Goal: Check status: Check status

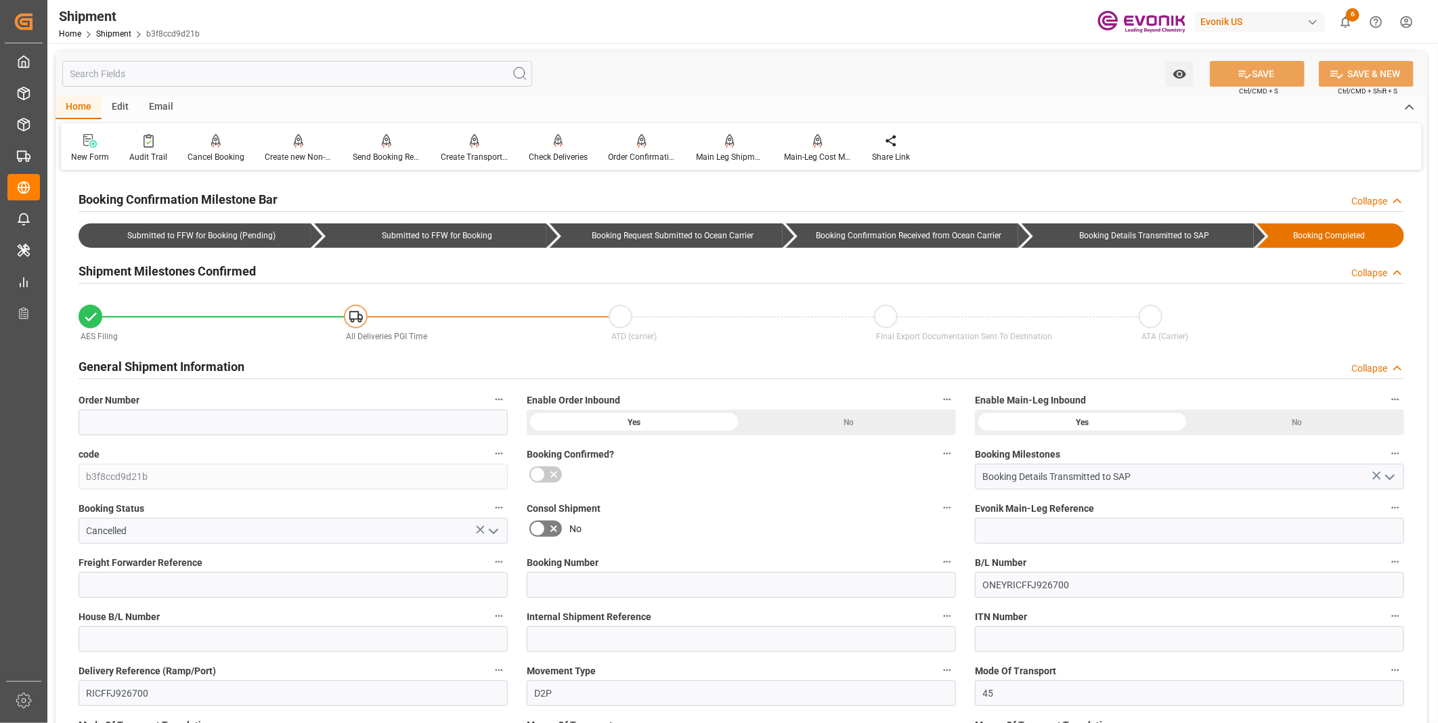
scroll to position [225, 0]
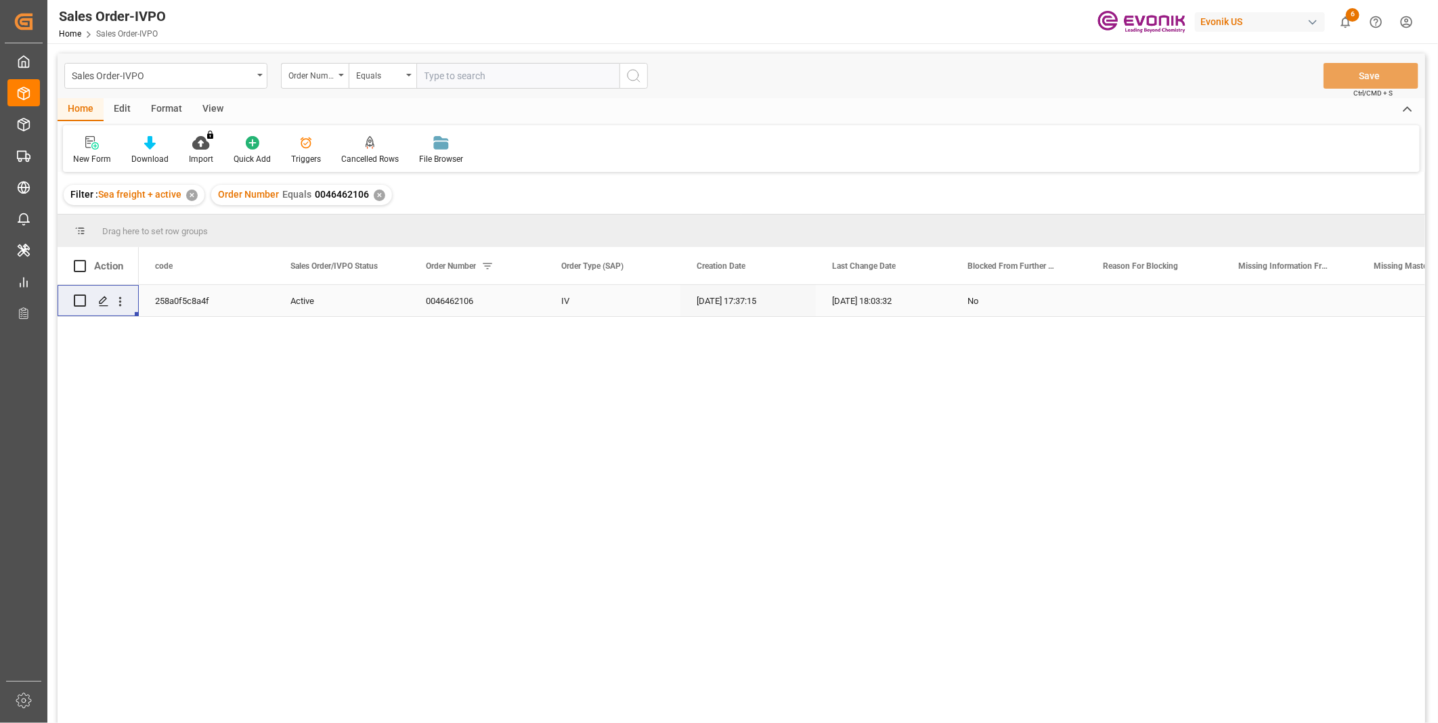
click at [450, 68] on input "text" at bounding box center [517, 76] width 203 height 26
click at [459, 71] on input "text" at bounding box center [517, 76] width 203 height 26
paste input "0046465058"
type input "0046465058"
click at [640, 74] on icon "search button" at bounding box center [634, 76] width 16 height 16
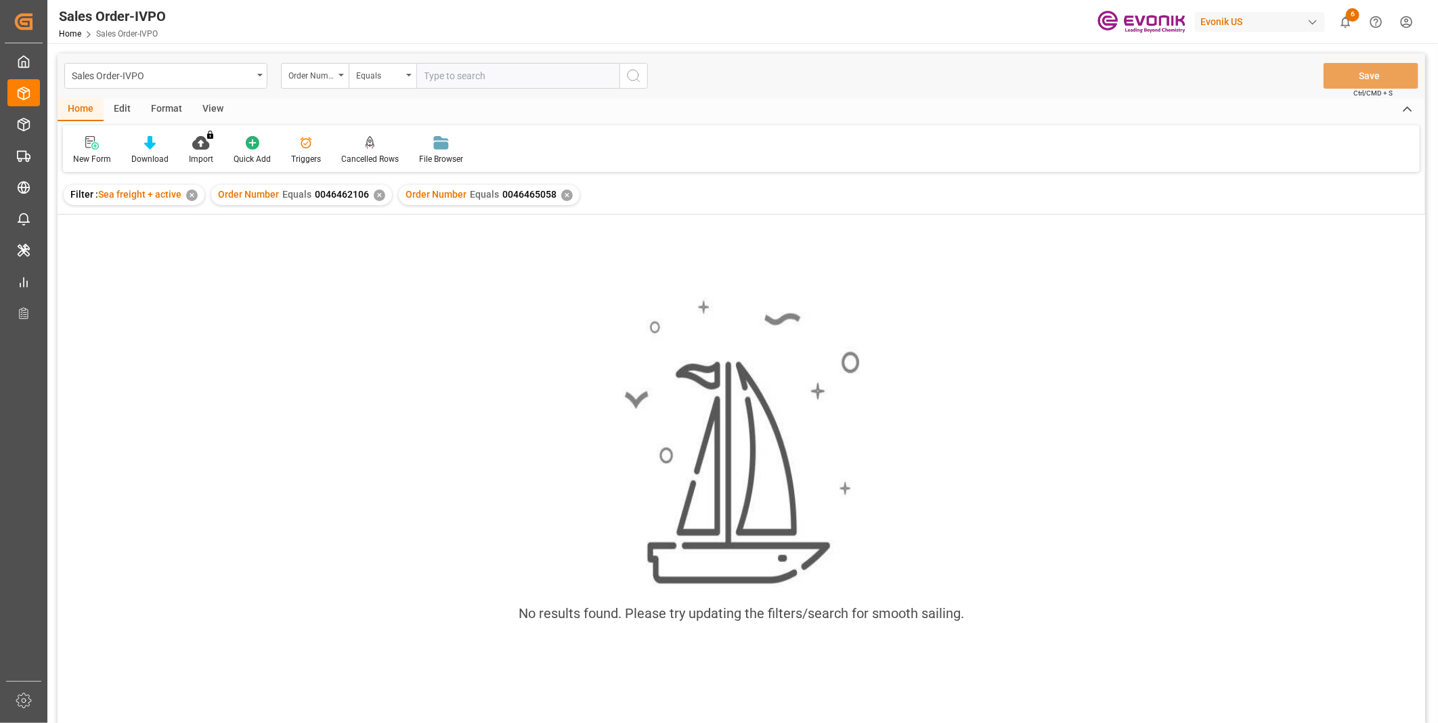
click at [376, 197] on div "✕" at bounding box center [380, 196] width 12 height 12
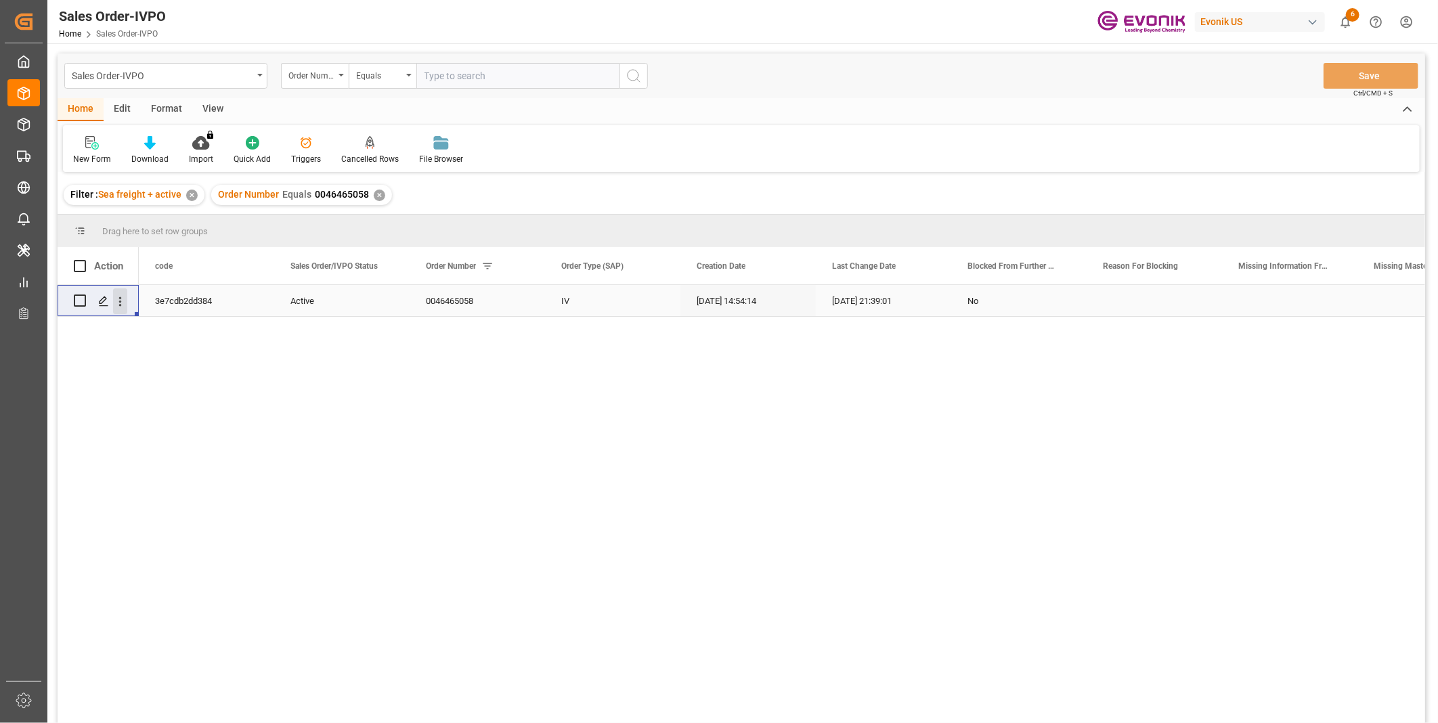
click at [118, 305] on icon "open menu" at bounding box center [120, 302] width 14 height 14
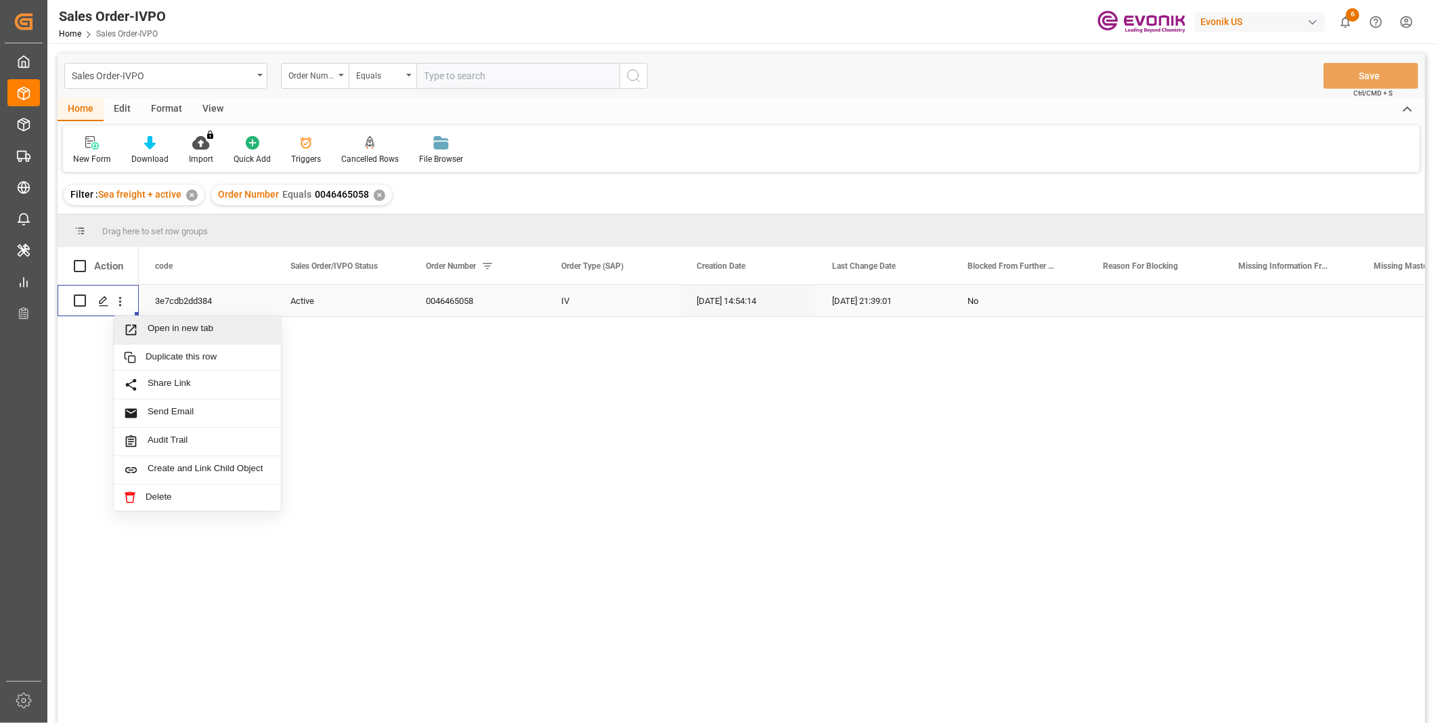
click at [200, 335] on span "Open in new tab" at bounding box center [209, 330] width 123 height 14
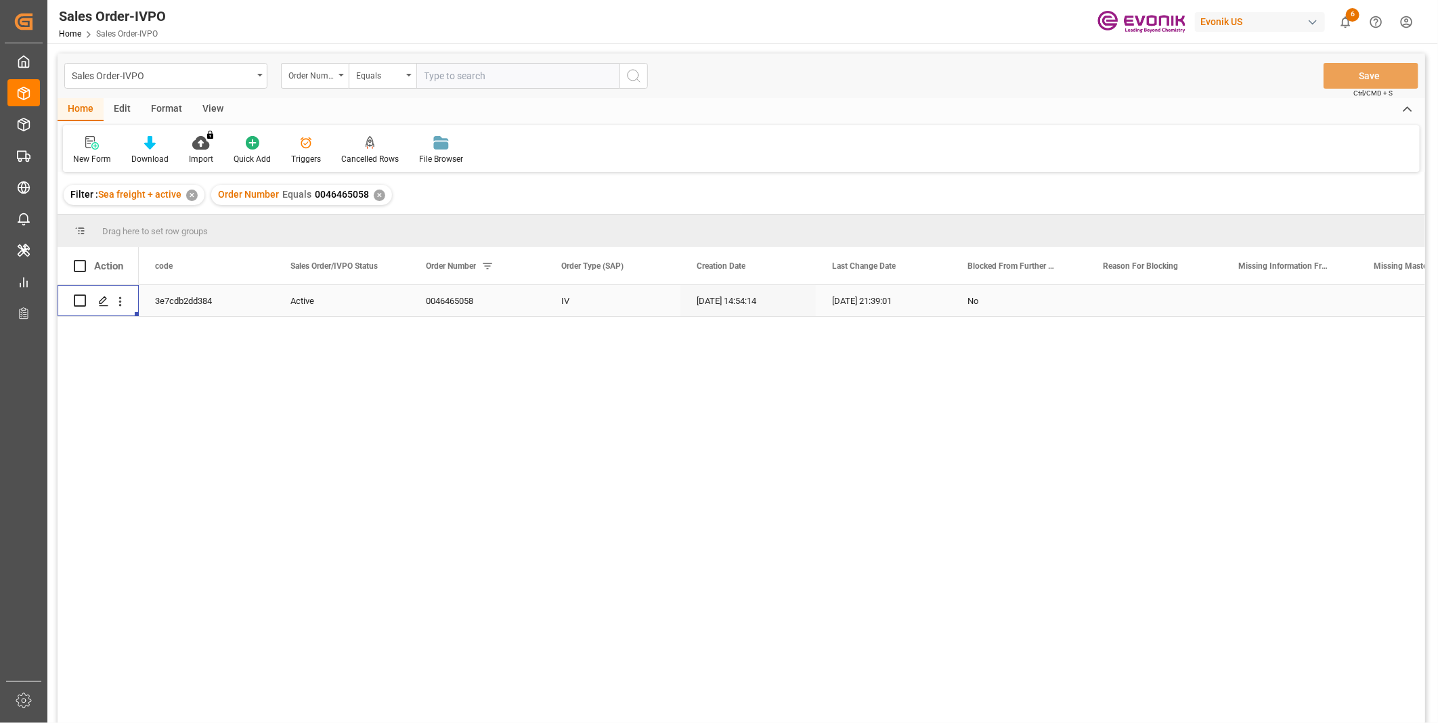
click at [376, 199] on div "✕" at bounding box center [380, 196] width 12 height 12
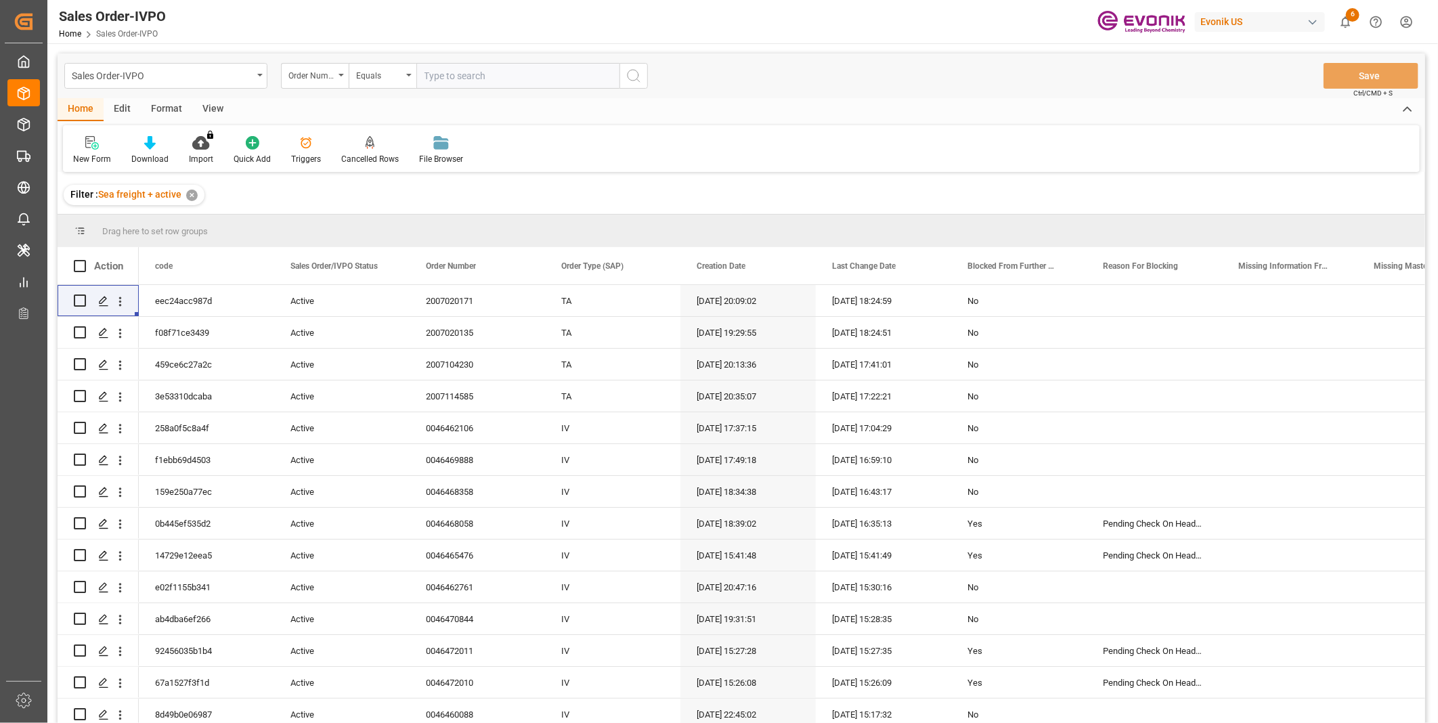
click at [509, 71] on input "text" at bounding box center [517, 76] width 203 height 26
click at [500, 74] on input "text" at bounding box center [517, 76] width 203 height 26
paste input "0046466919"
type input "0046466919"
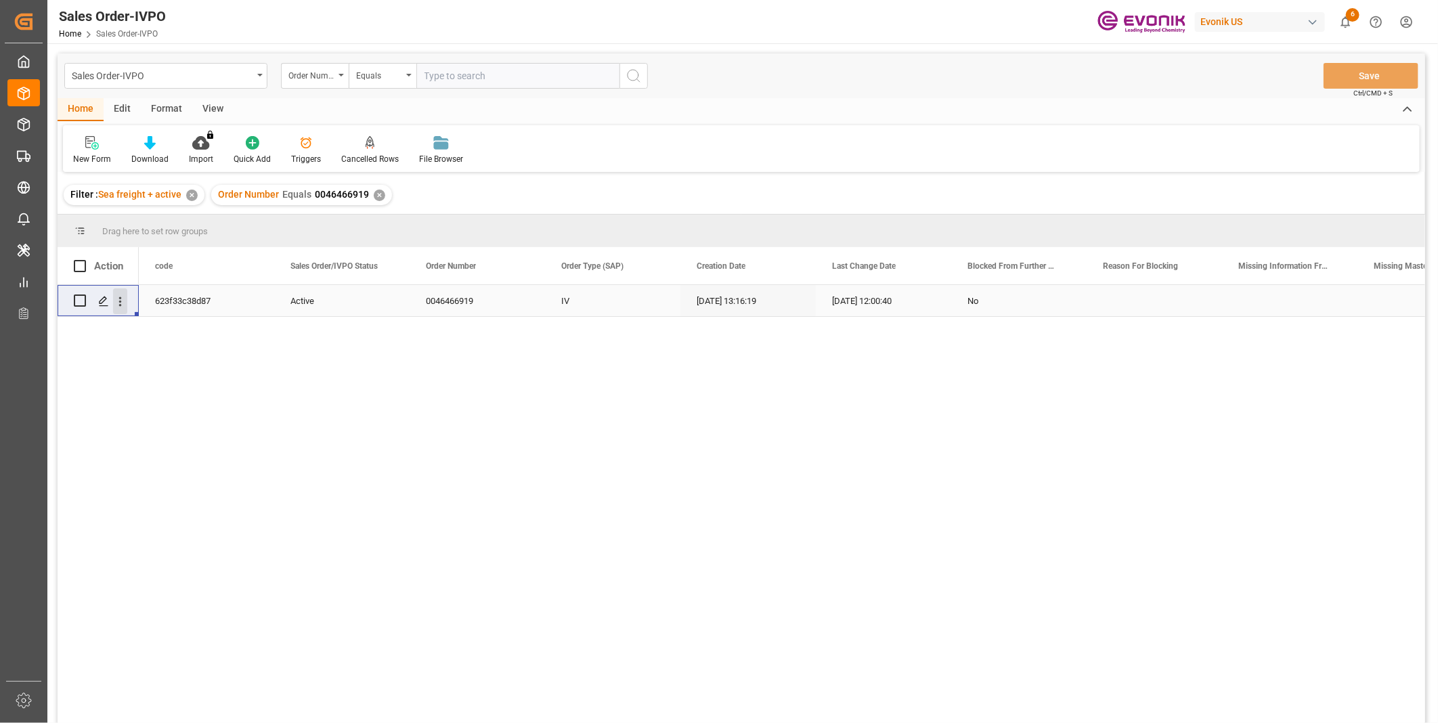
click at [126, 295] on icon "open menu" at bounding box center [120, 302] width 14 height 14
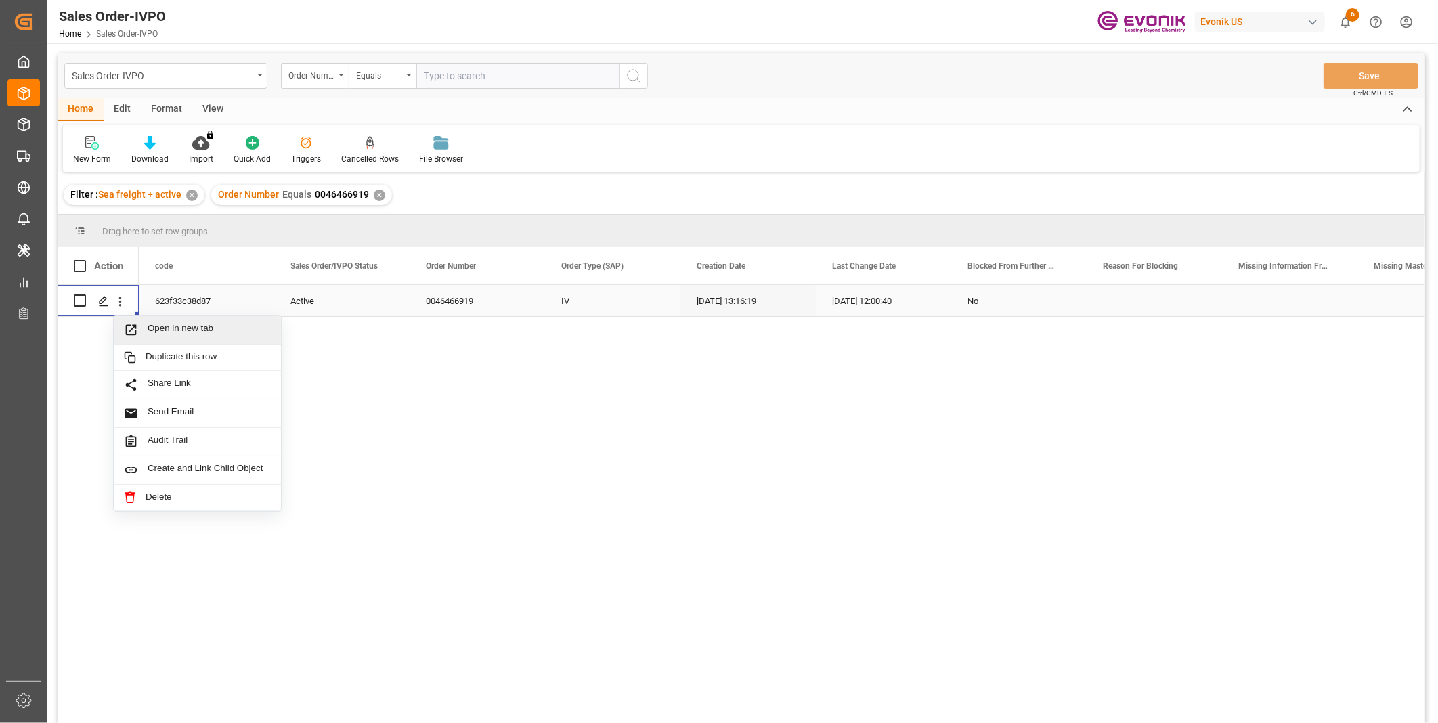
click at [148, 320] on div "Open in new tab" at bounding box center [197, 330] width 167 height 28
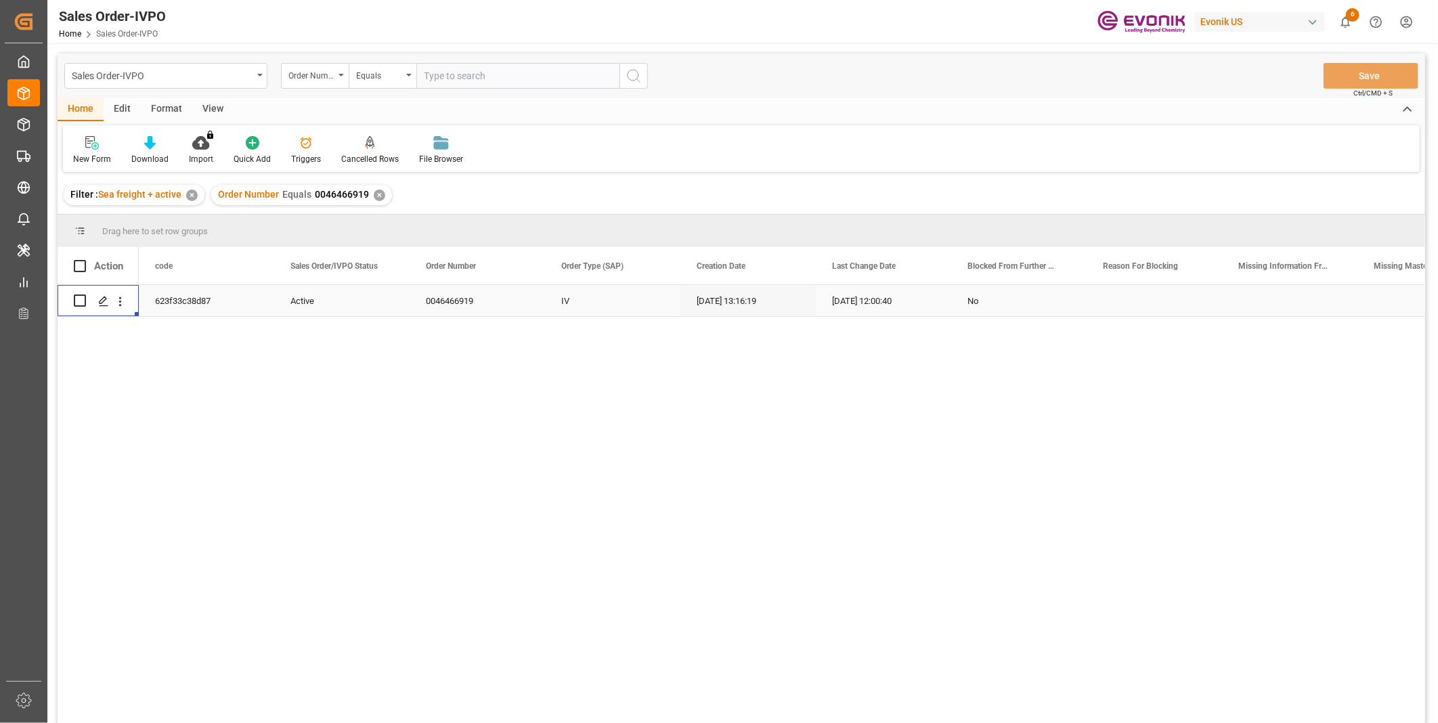
click at [489, 77] on input "text" at bounding box center [517, 76] width 203 height 26
paste input "0046466919"
type input "0046466919"
click at [630, 72] on icon "search button" at bounding box center [634, 76] width 16 height 16
click at [375, 195] on div "✕" at bounding box center [380, 196] width 12 height 12
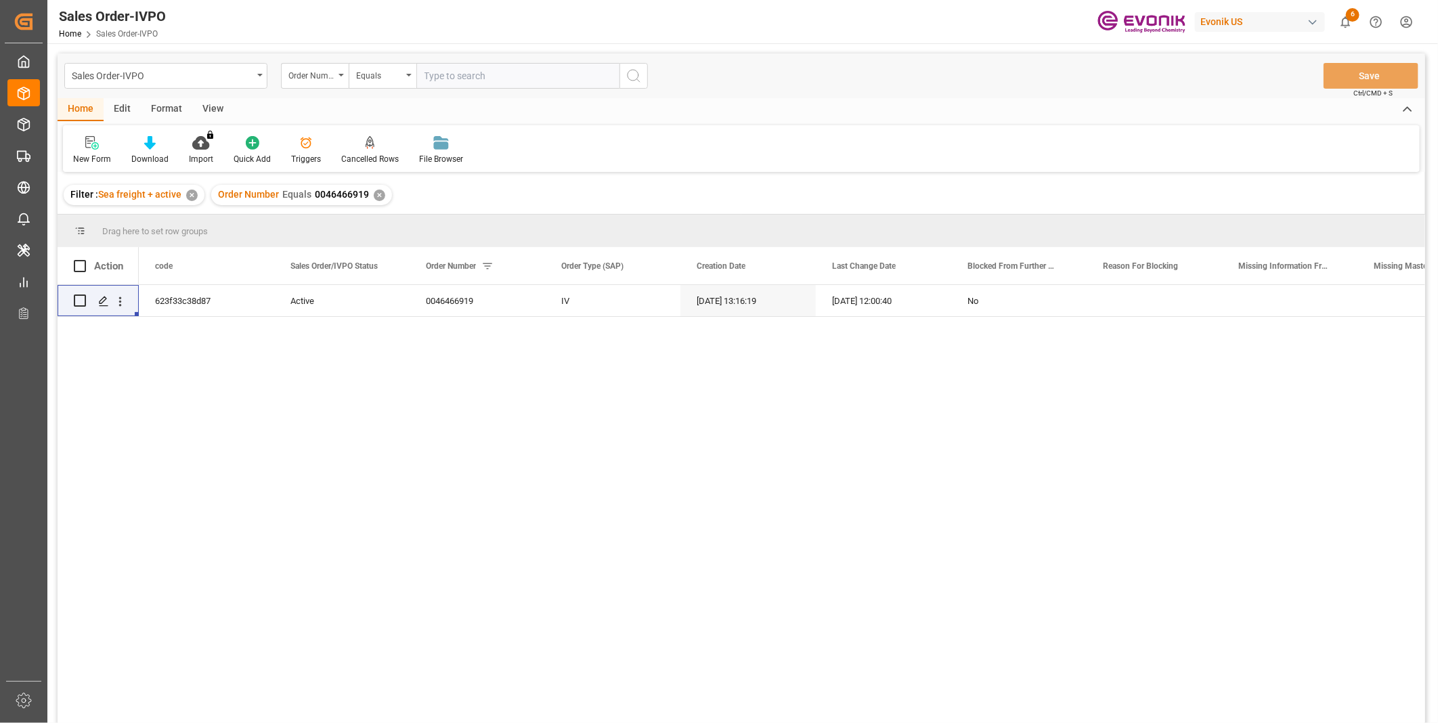
click at [440, 77] on input "text" at bounding box center [517, 76] width 203 height 26
paste input "0046466919"
click at [462, 77] on input "0046466919" at bounding box center [517, 76] width 203 height 26
click at [509, 77] on input "0046466919" at bounding box center [517, 76] width 203 height 26
type input "0046466919"
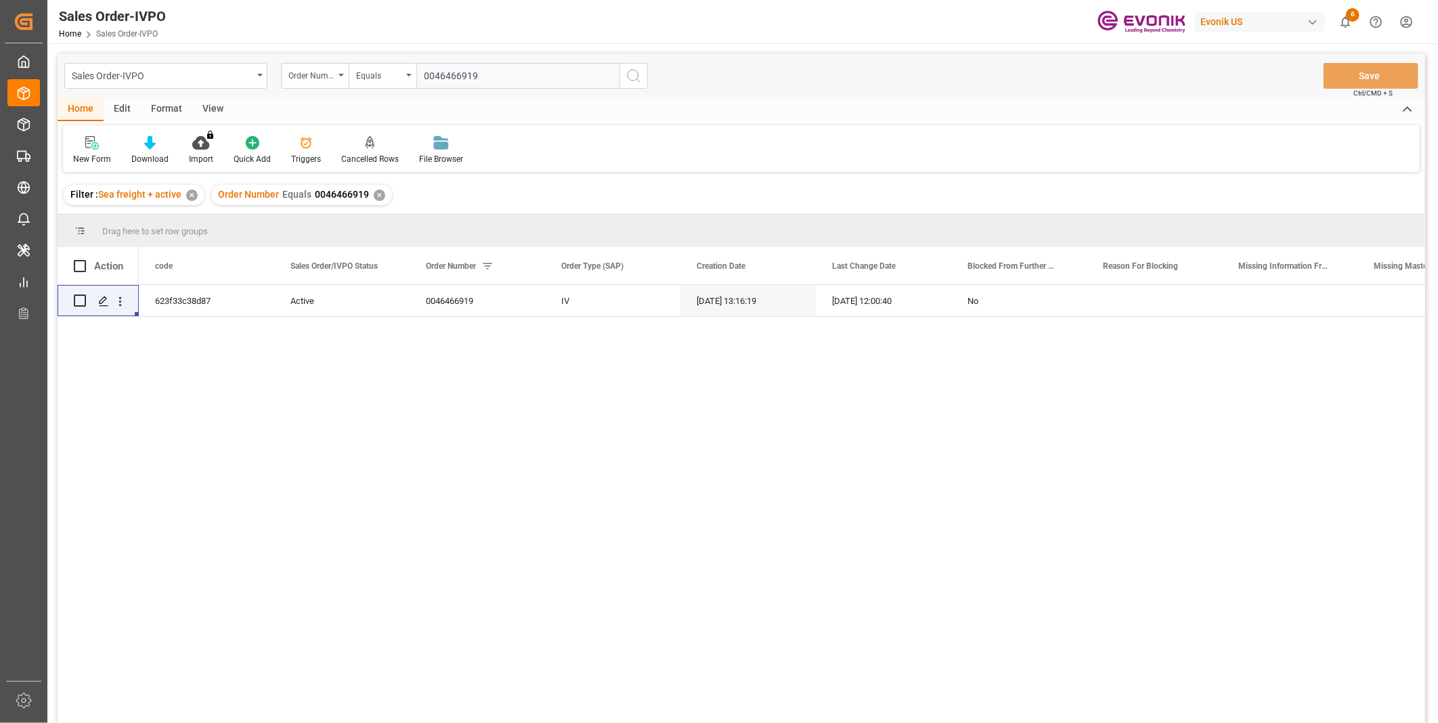
click at [633, 77] on icon "search button" at bounding box center [634, 76] width 16 height 16
click at [380, 193] on div "✕" at bounding box center [380, 196] width 12 height 12
click at [118, 311] on button "open menu" at bounding box center [120, 301] width 14 height 26
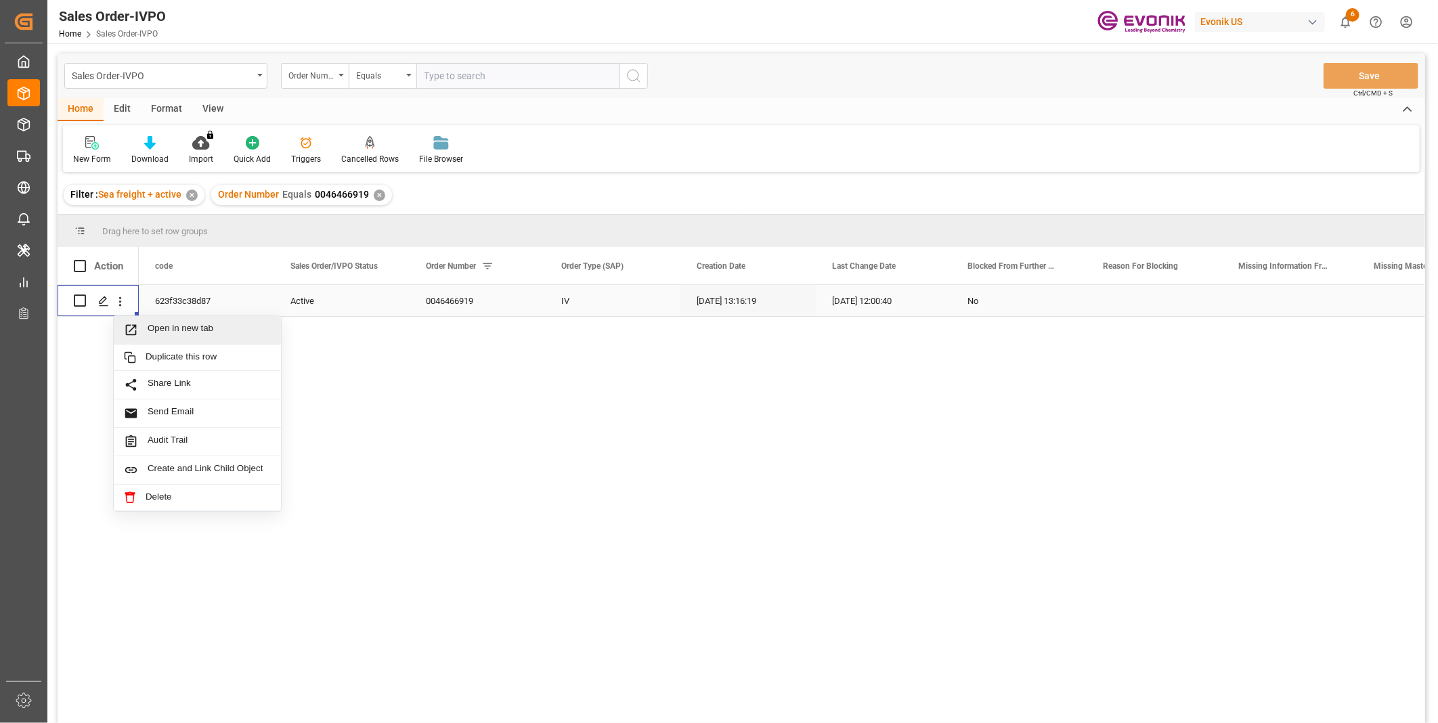
click at [176, 329] on span "Open in new tab" at bounding box center [209, 330] width 123 height 14
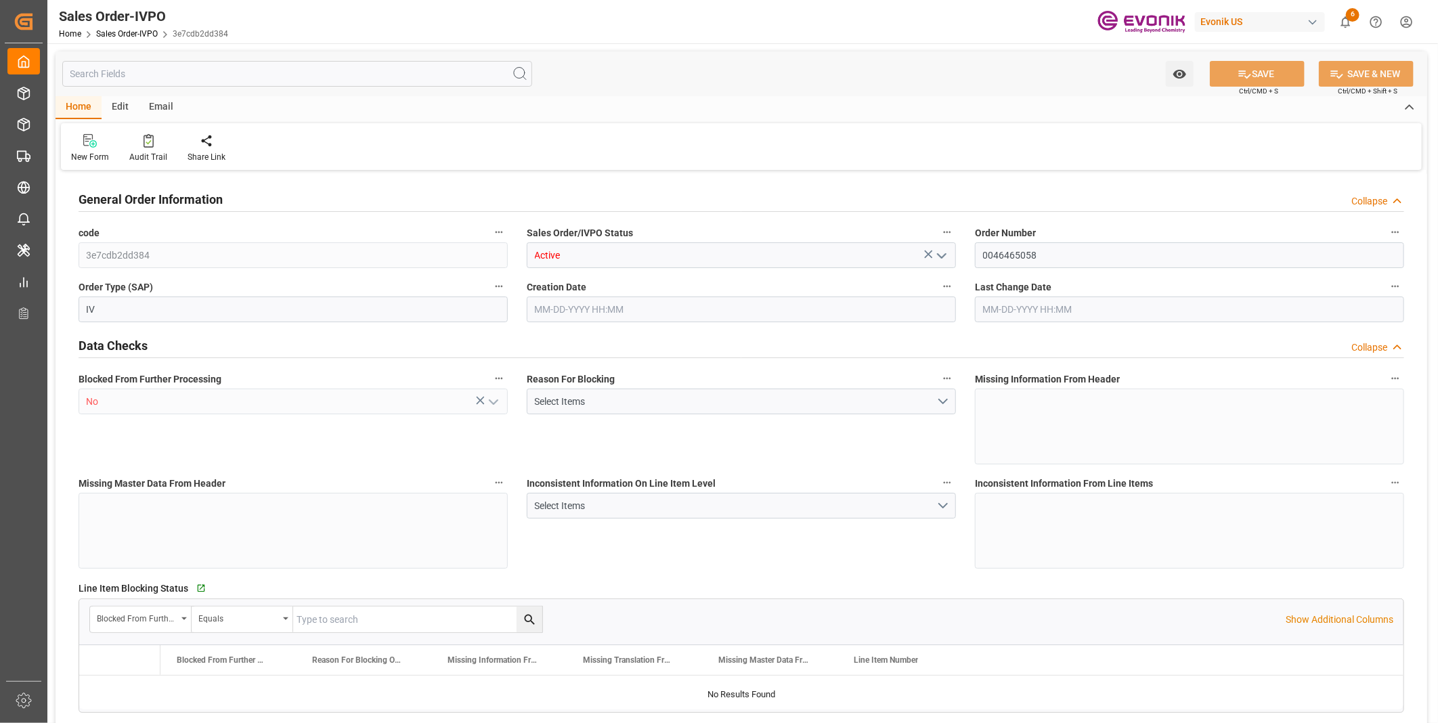
type input "COCTG"
type input "0"
type input "1"
type input "1425.24"
type input "08-14-2025 14:54"
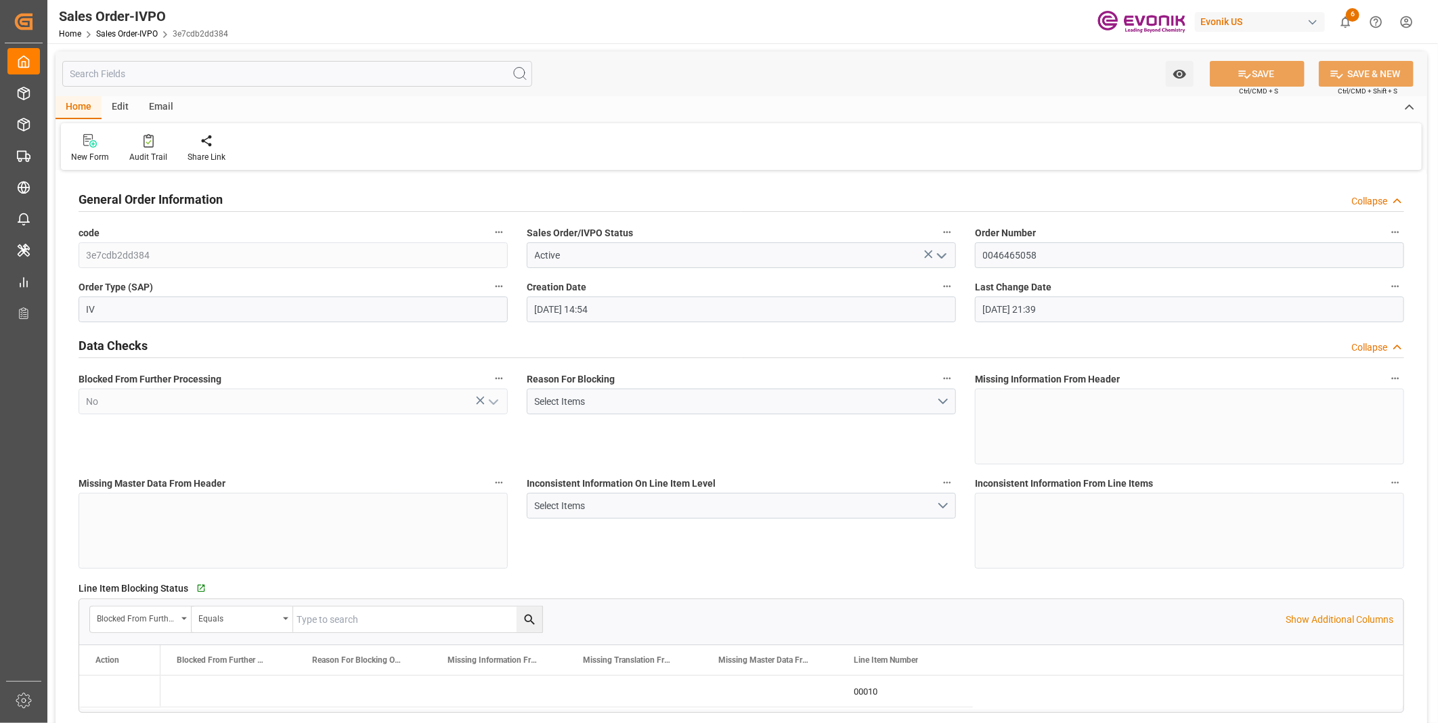
type input "09-04-2025 21:39"
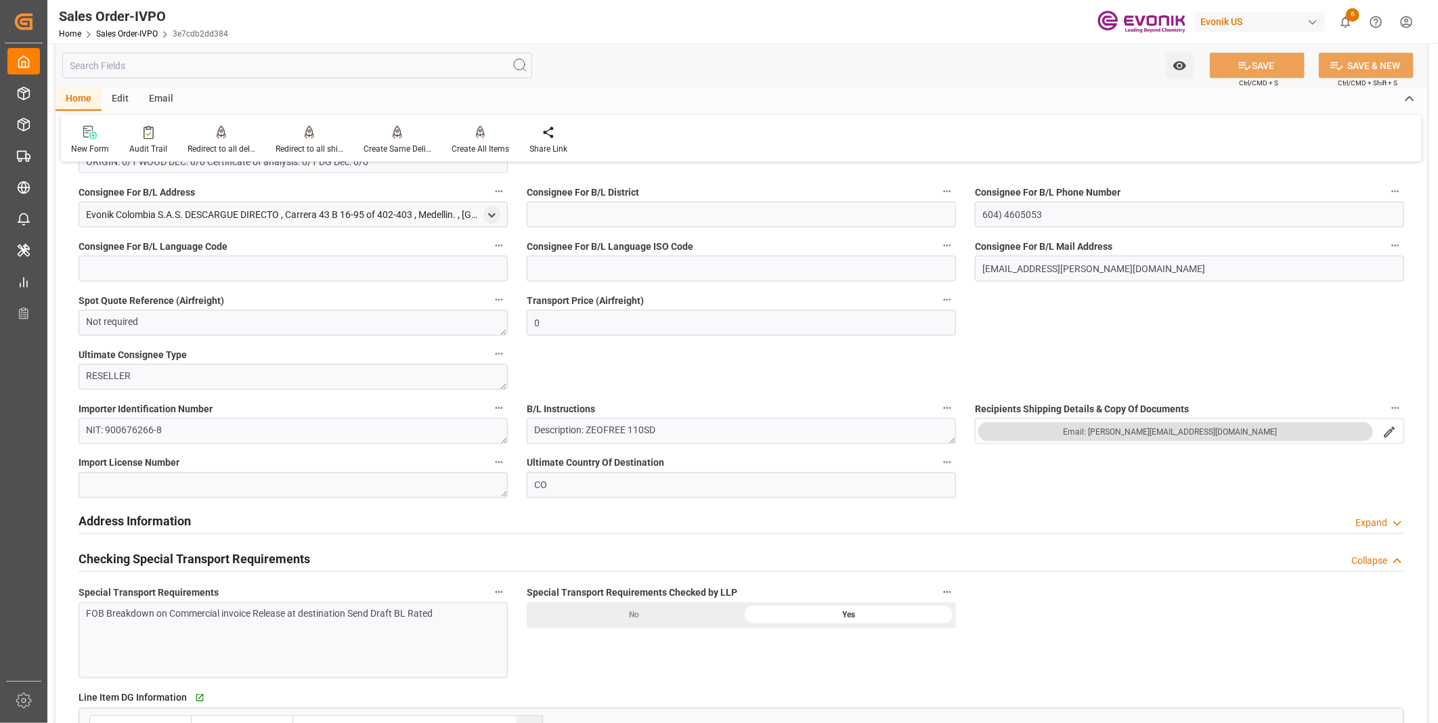
scroll to position [1278, 0]
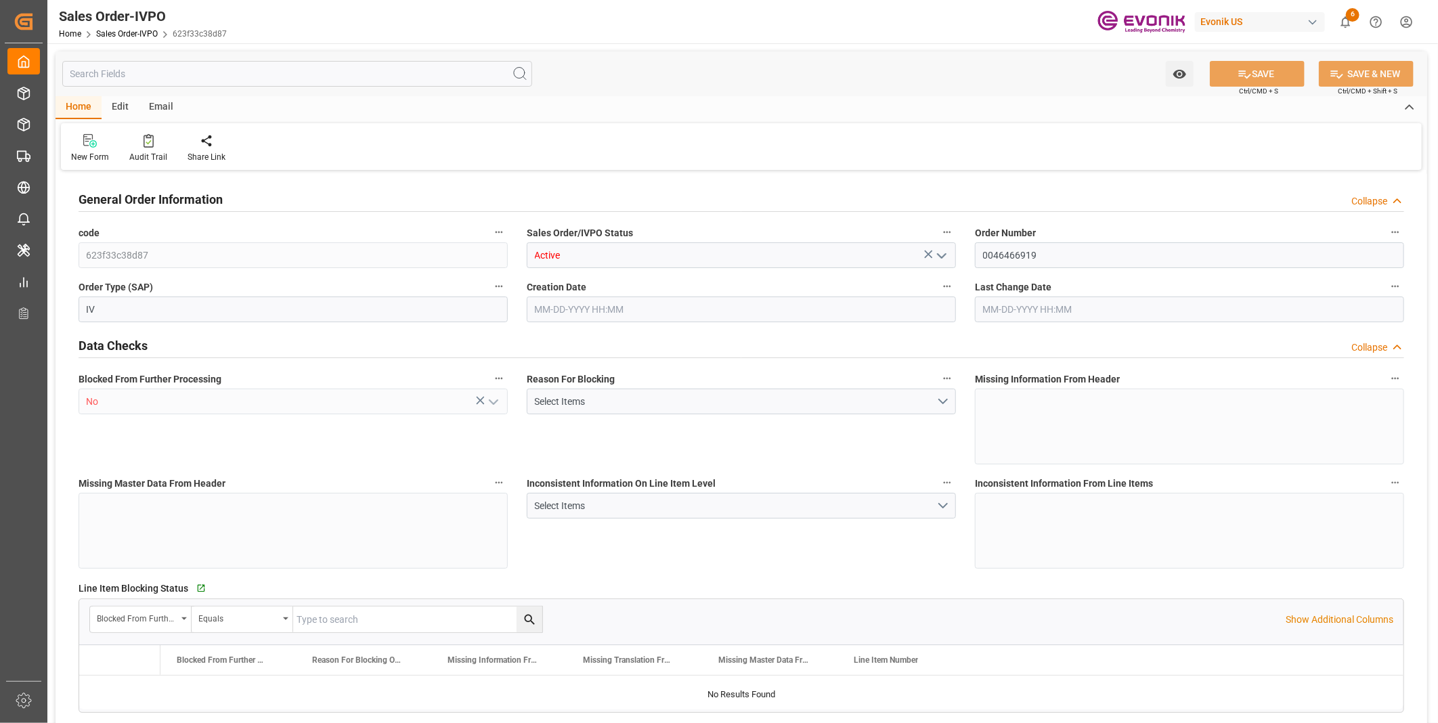
type input "CNNKG"
type input "0"
type input "1"
type input "2"
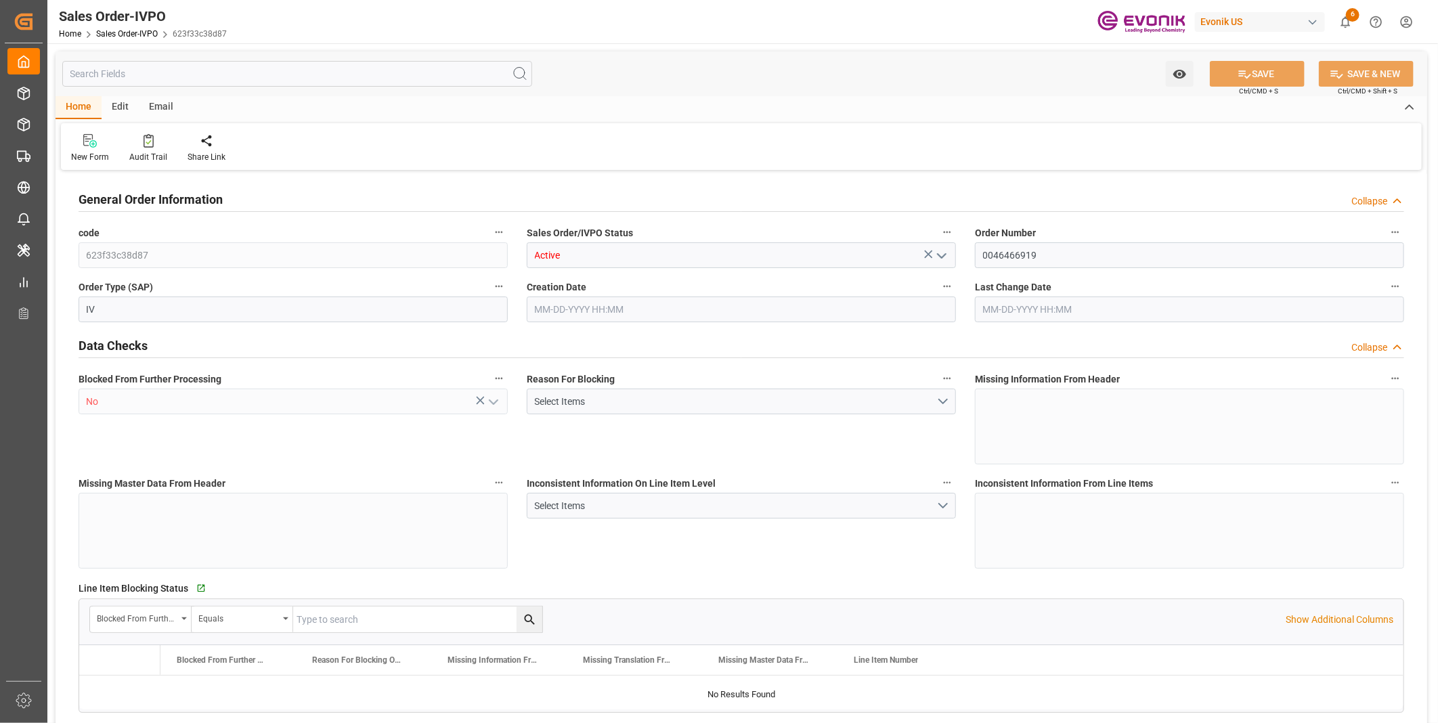
type input "12720.34"
type input "30.0534"
type input "17000"
type input "30"
type input "[DATE] 13:16"
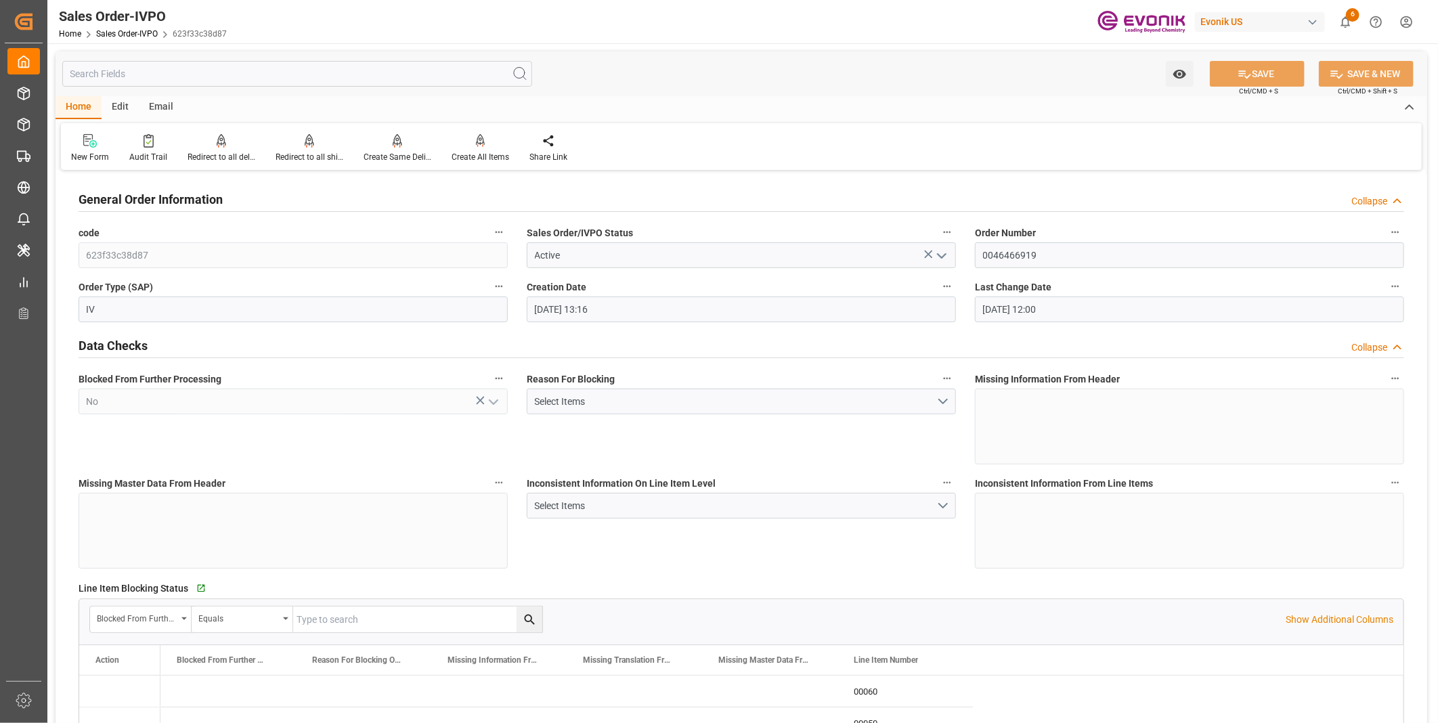
type input "[DATE] 12:00"
type input "CNNKG"
type input "0"
type input "1"
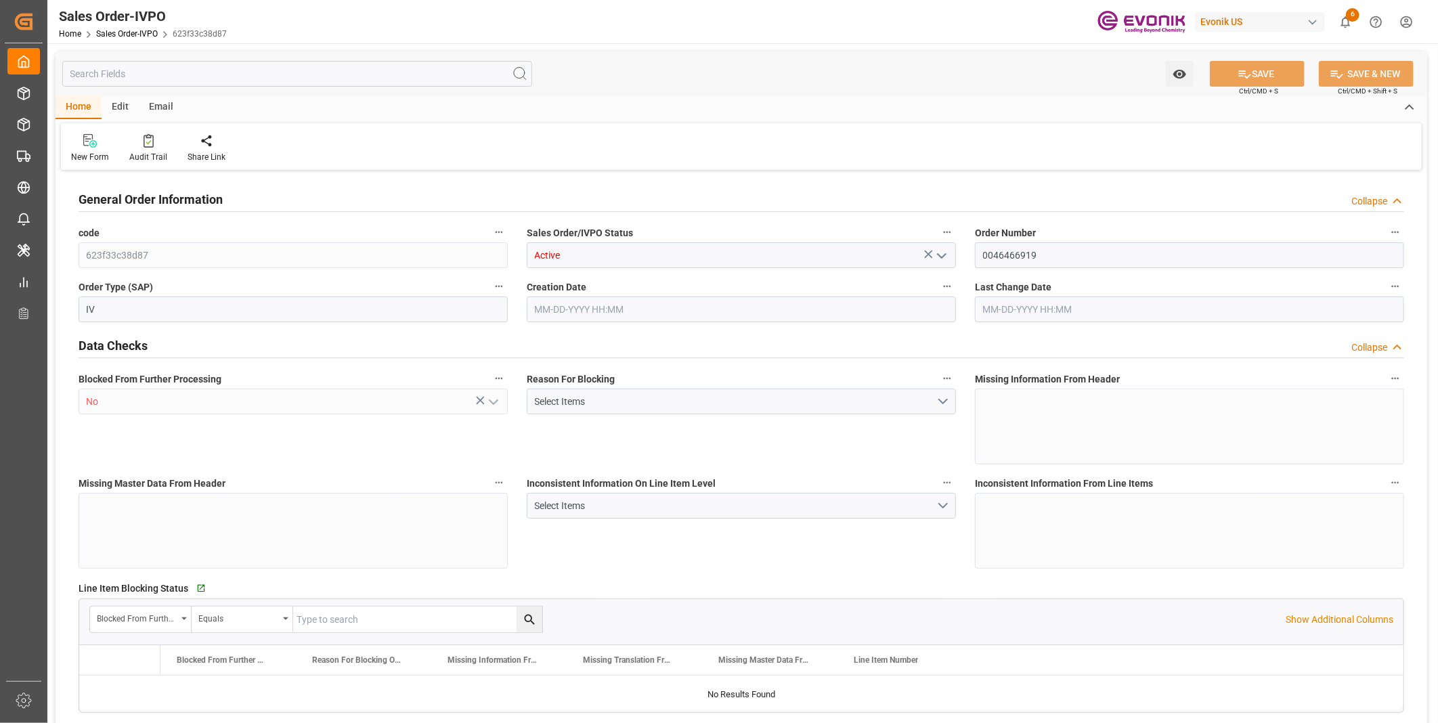
type input "2"
type input "12720.34"
type input "30.0534"
type input "17000"
type input "30"
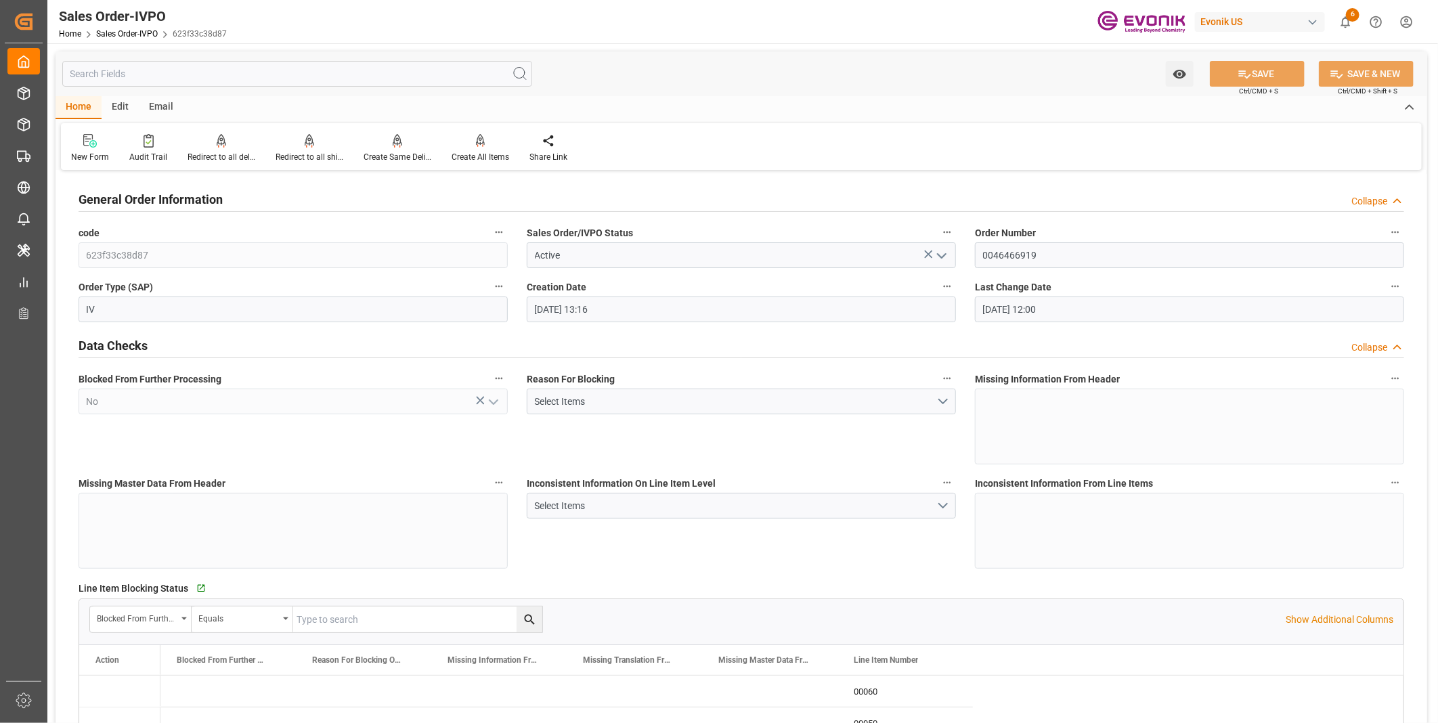
type input "[DATE] 13:16"
type input "[DATE] 12:00"
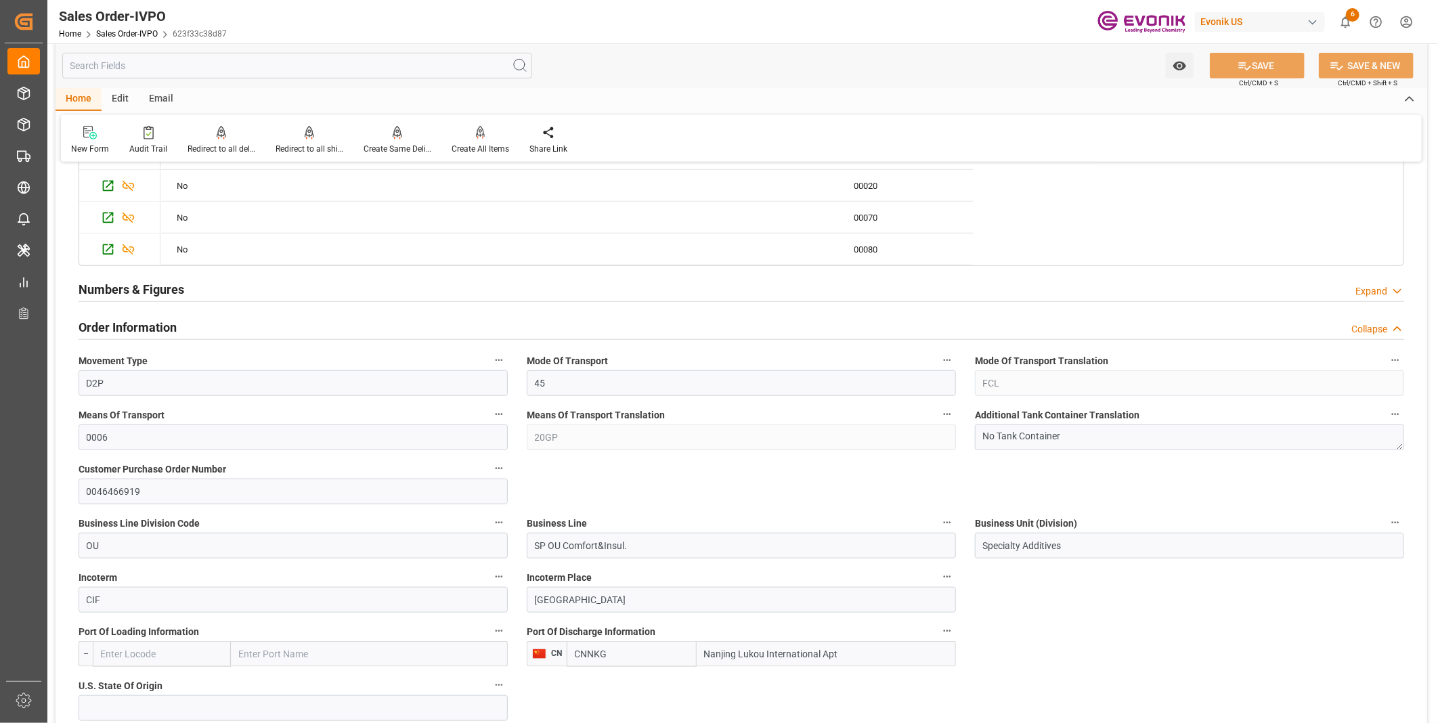
scroll to position [526, 0]
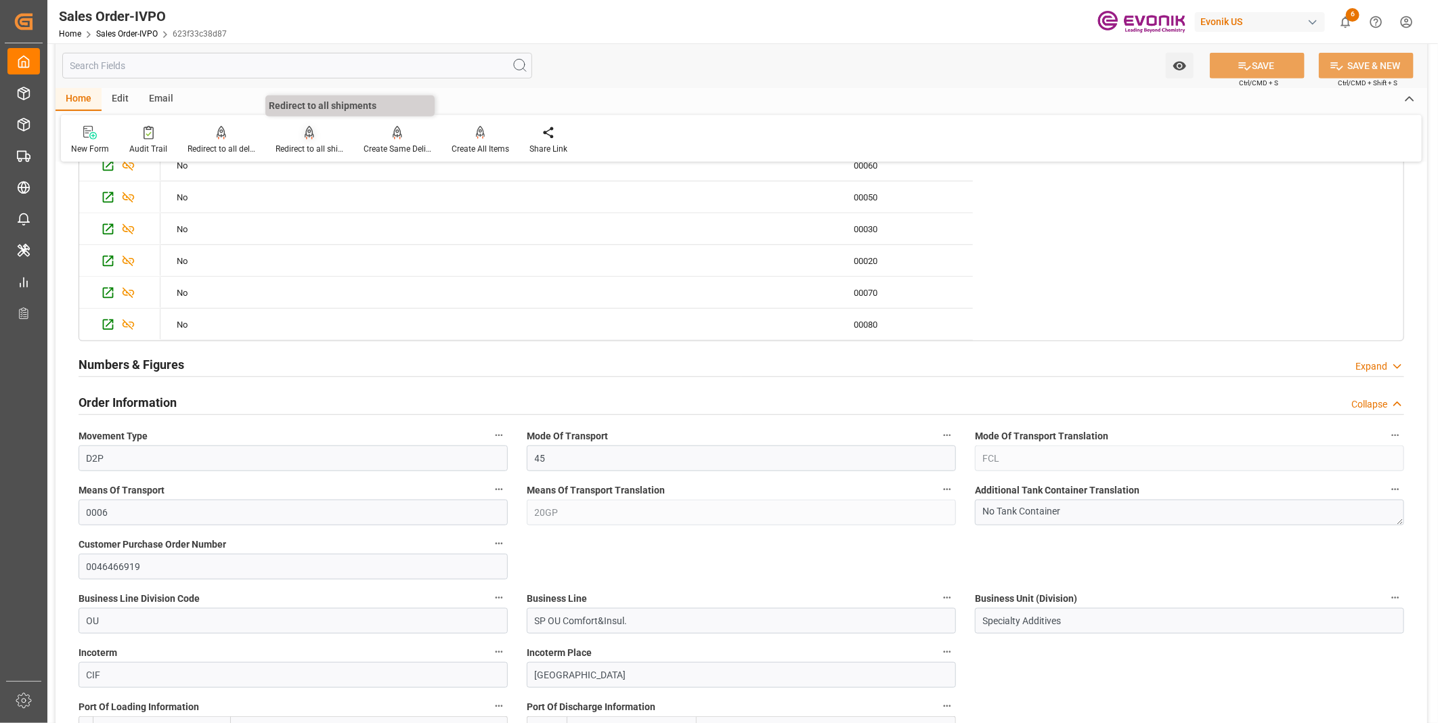
click at [294, 139] on div at bounding box center [310, 132] width 68 height 14
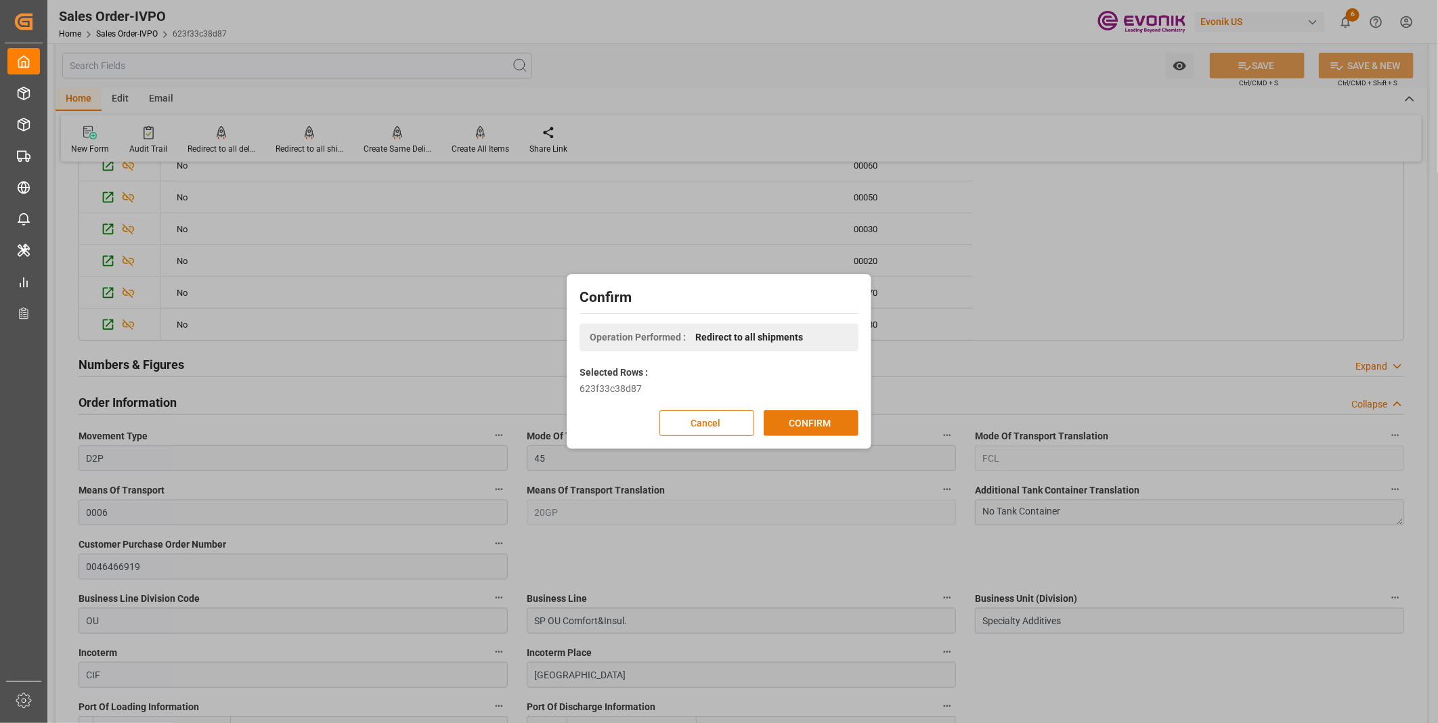
click at [808, 418] on button "CONFIRM" at bounding box center [811, 423] width 95 height 26
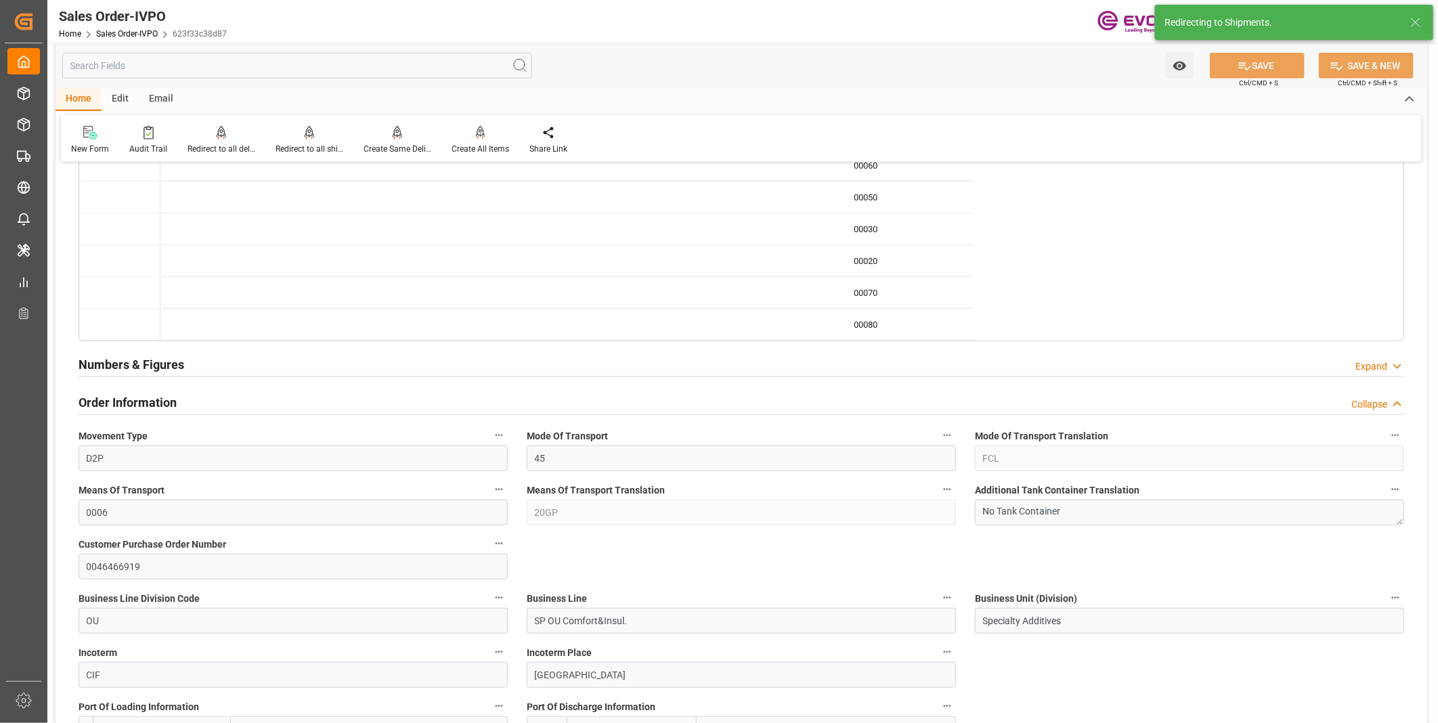
type input "[DATE] 13:16"
type input "[DATE] 12:00"
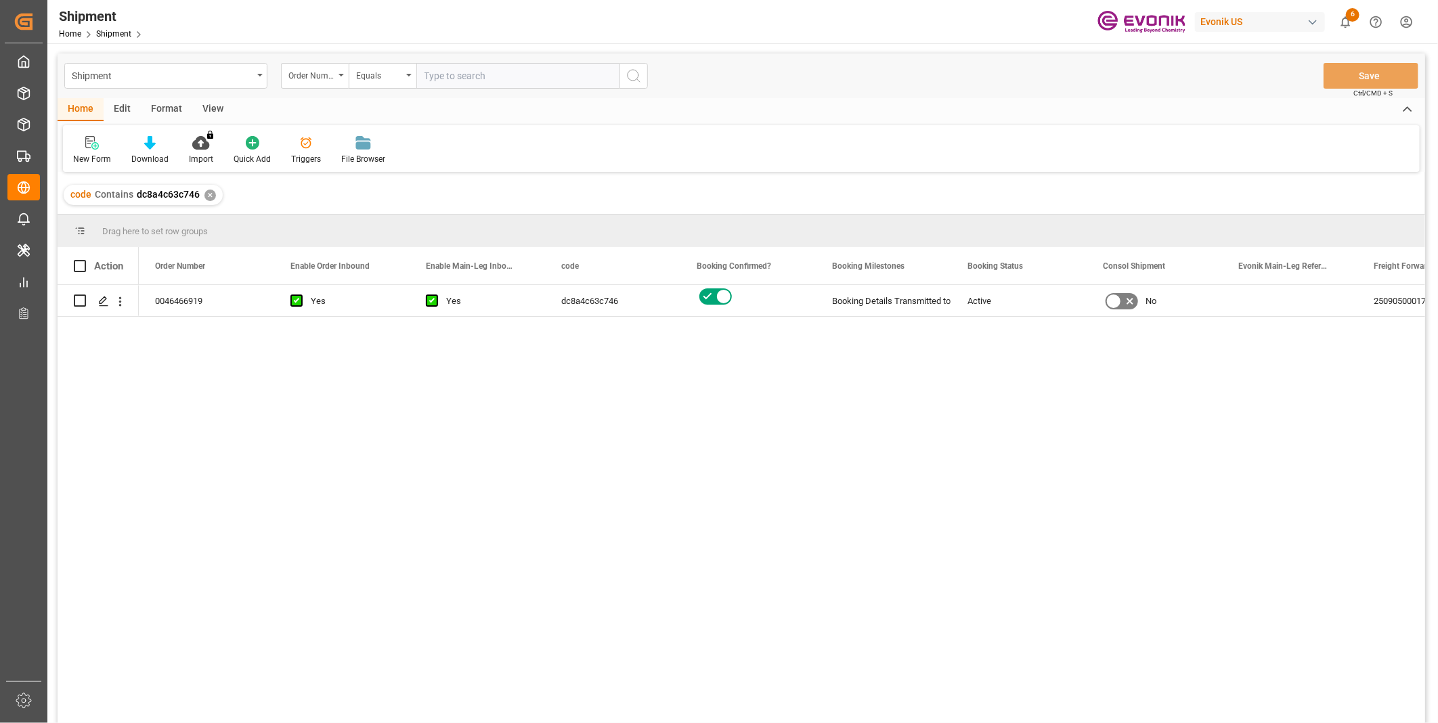
click at [429, 400] on div "0046466919 Yes Yes dc8a4c63c746 Booking Details Transmitted to SAP Active No 25…" at bounding box center [782, 508] width 1286 height 447
click at [448, 393] on div "0046466919 Yes Yes dc8a4c63c746 Booking Details Transmitted to SAP Active No 25…" at bounding box center [782, 508] width 1286 height 447
click at [104, 301] on polygon "Press SPACE to select this row." at bounding box center [103, 300] width 7 height 7
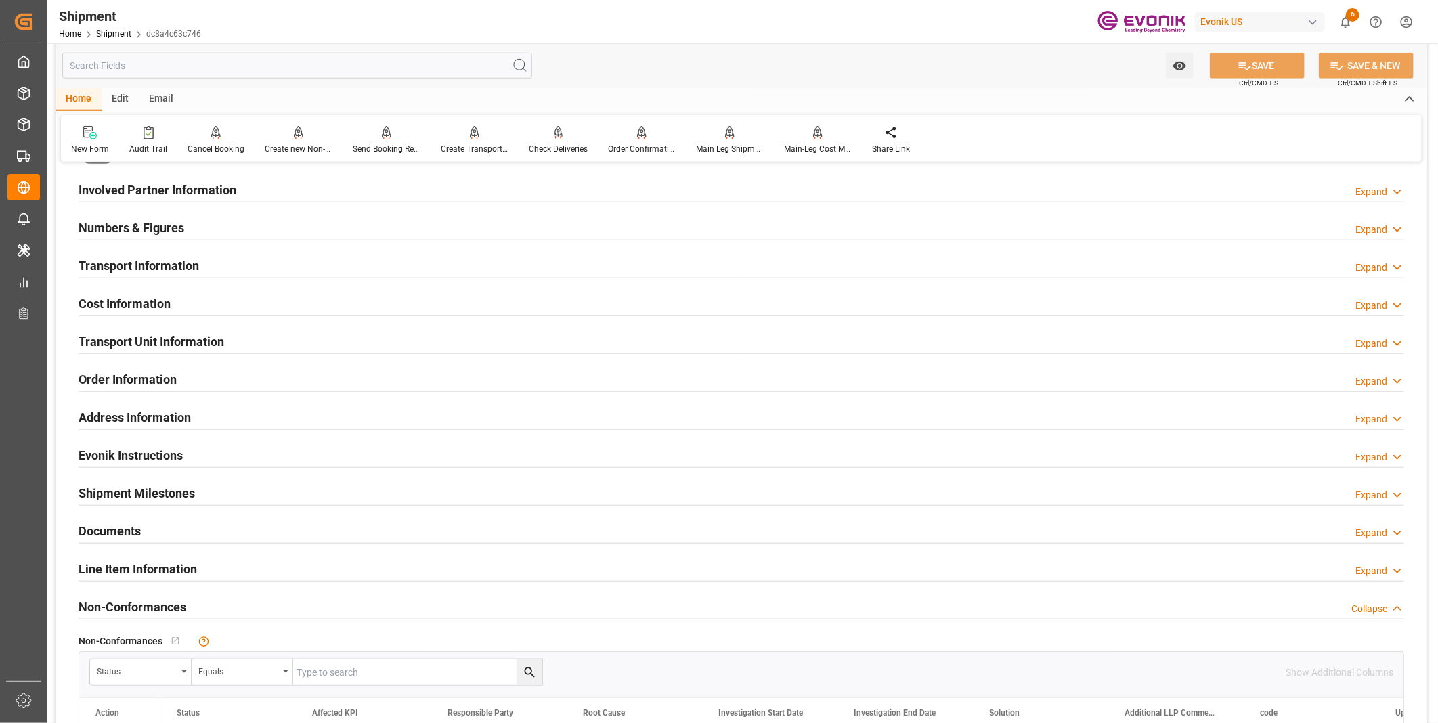
scroll to position [902, 0]
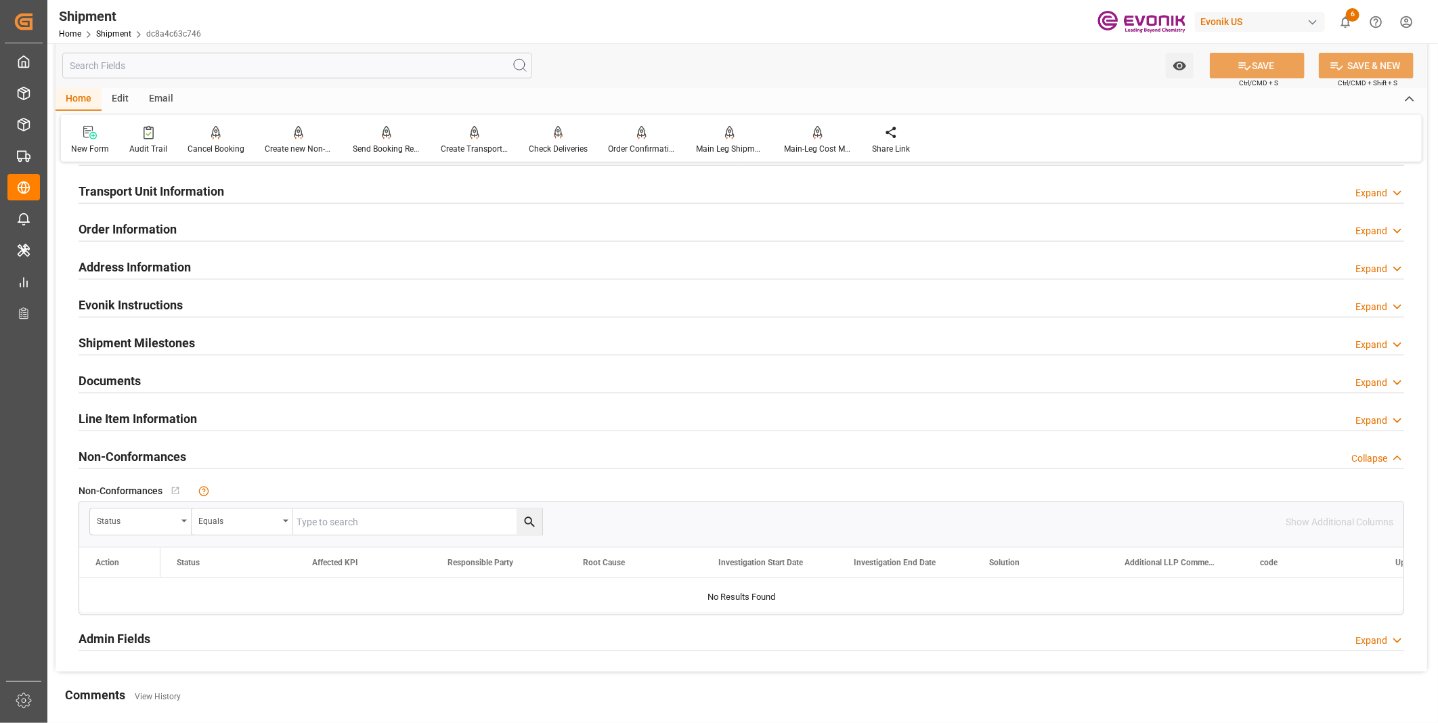
click at [217, 421] on div "Line Item Information Expand" at bounding box center [742, 418] width 1326 height 26
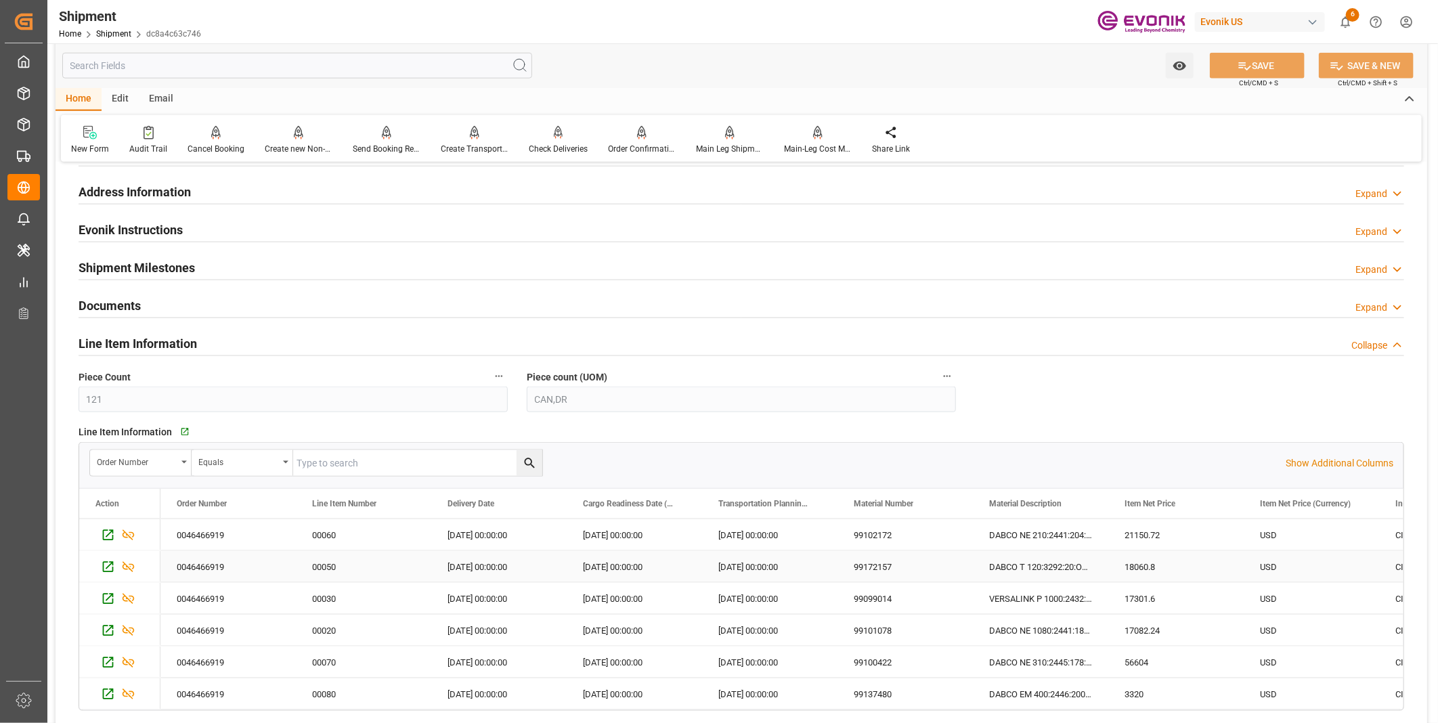
scroll to position [1053, 0]
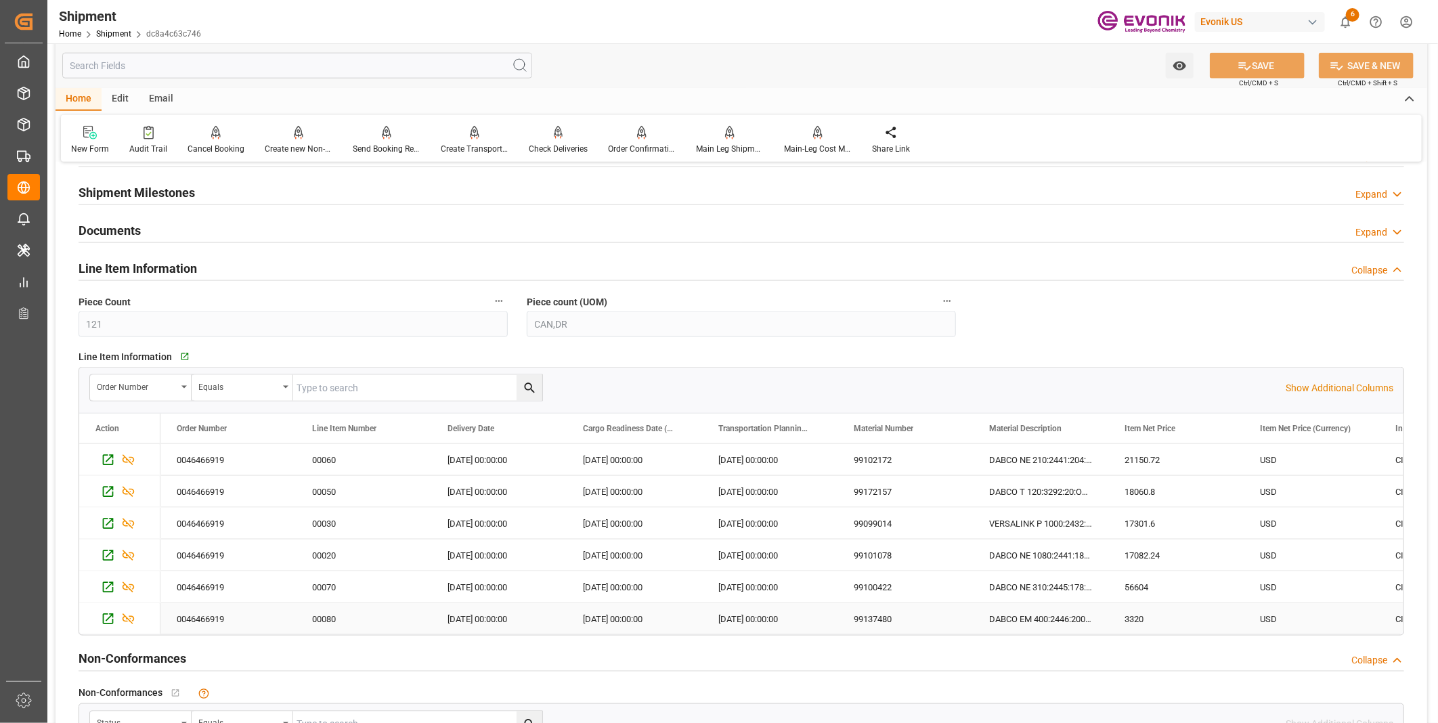
click at [1030, 617] on div "DABCO EM 400:2446:200:OU:AP" at bounding box center [1040, 618] width 135 height 31
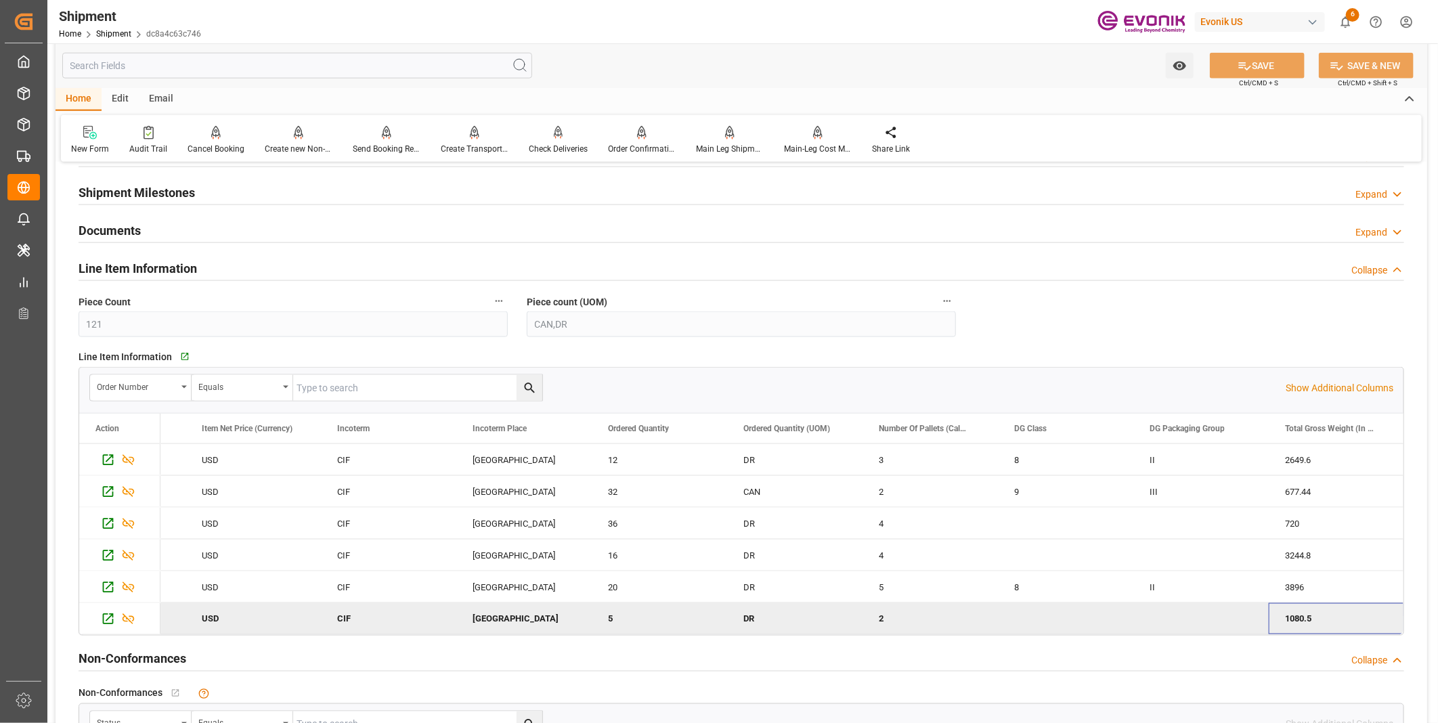
scroll to position [0, 1194]
